Goal: Information Seeking & Learning: Learn about a topic

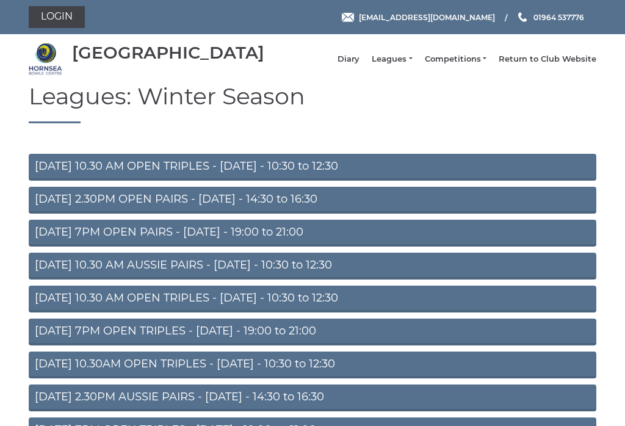
click at [408, 64] on link "Leagues" at bounding box center [392, 59] width 40 height 11
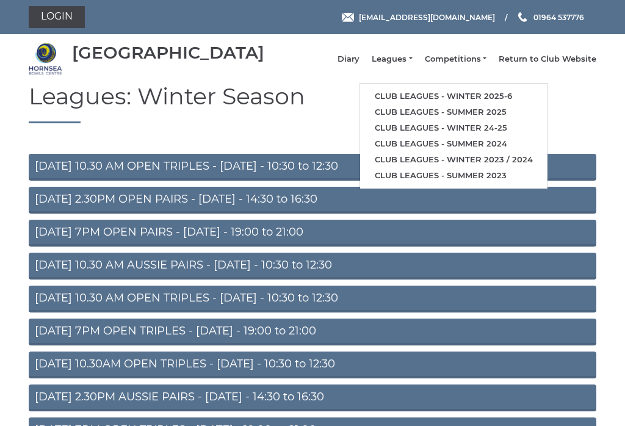
click at [525, 95] on link "Club leagues - Winter 2025-6" at bounding box center [453, 96] width 187 height 16
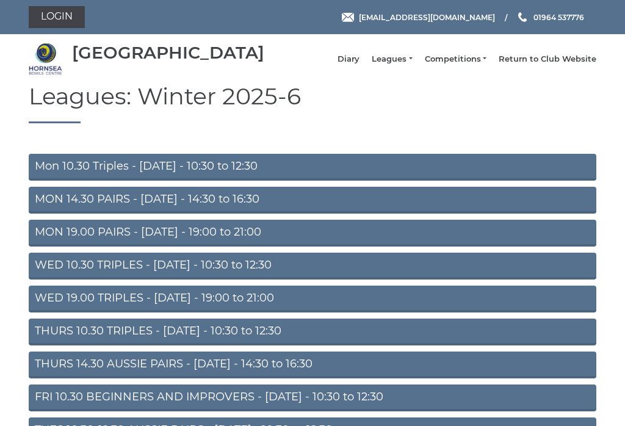
click at [45, 342] on link "THURS 10.30 TRIPLES - [DATE] - 10:30 to 12:30" at bounding box center [313, 332] width 568 height 27
click at [40, 307] on link "WED 19.00 TRIPLES - Wednesday - 19:00 to 21:00" at bounding box center [313, 299] width 568 height 27
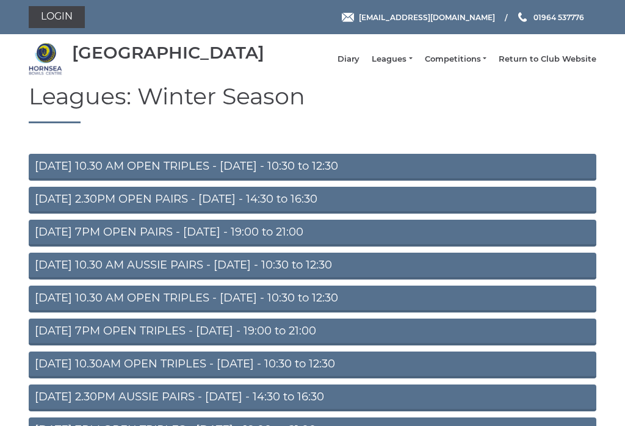
click at [405, 60] on link "Leagues" at bounding box center [392, 59] width 40 height 11
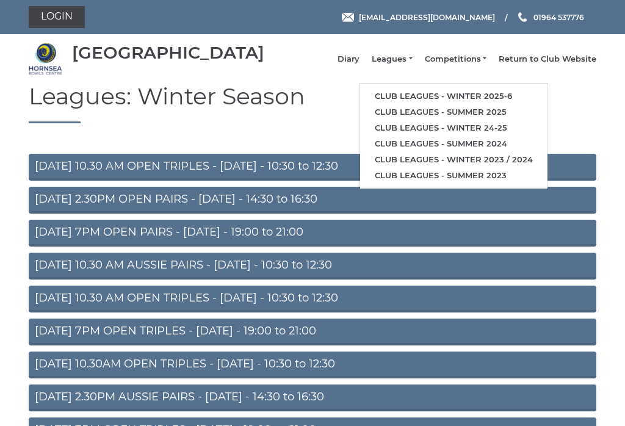
click at [513, 96] on link "Club leagues - Winter 2025-6" at bounding box center [453, 96] width 187 height 16
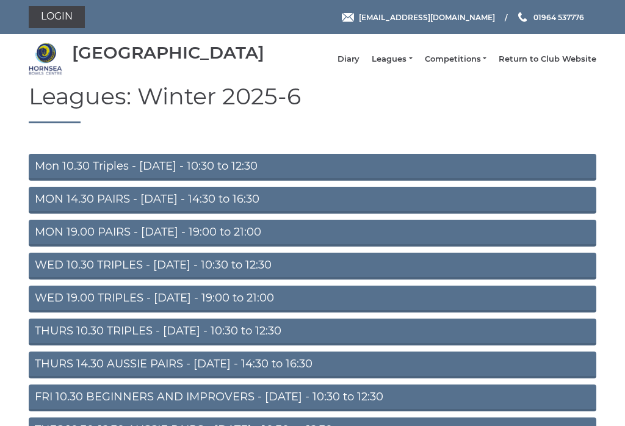
click at [44, 308] on link "WED 19.00 TRIPLES - [DATE] - 19:00 to 21:00" at bounding box center [313, 299] width 568 height 27
